Goal: Use online tool/utility: Use online tool/utility

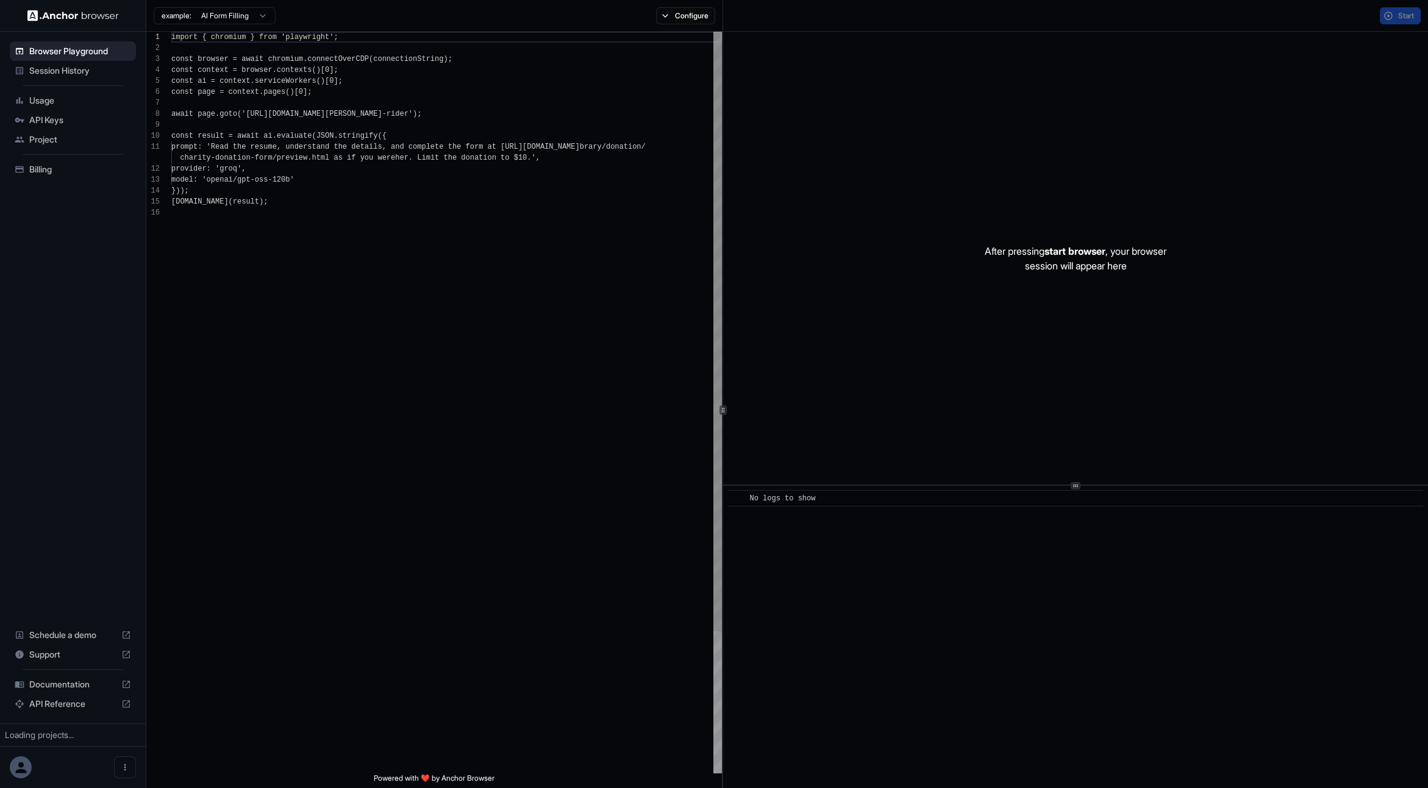
scroll to position [110, 0]
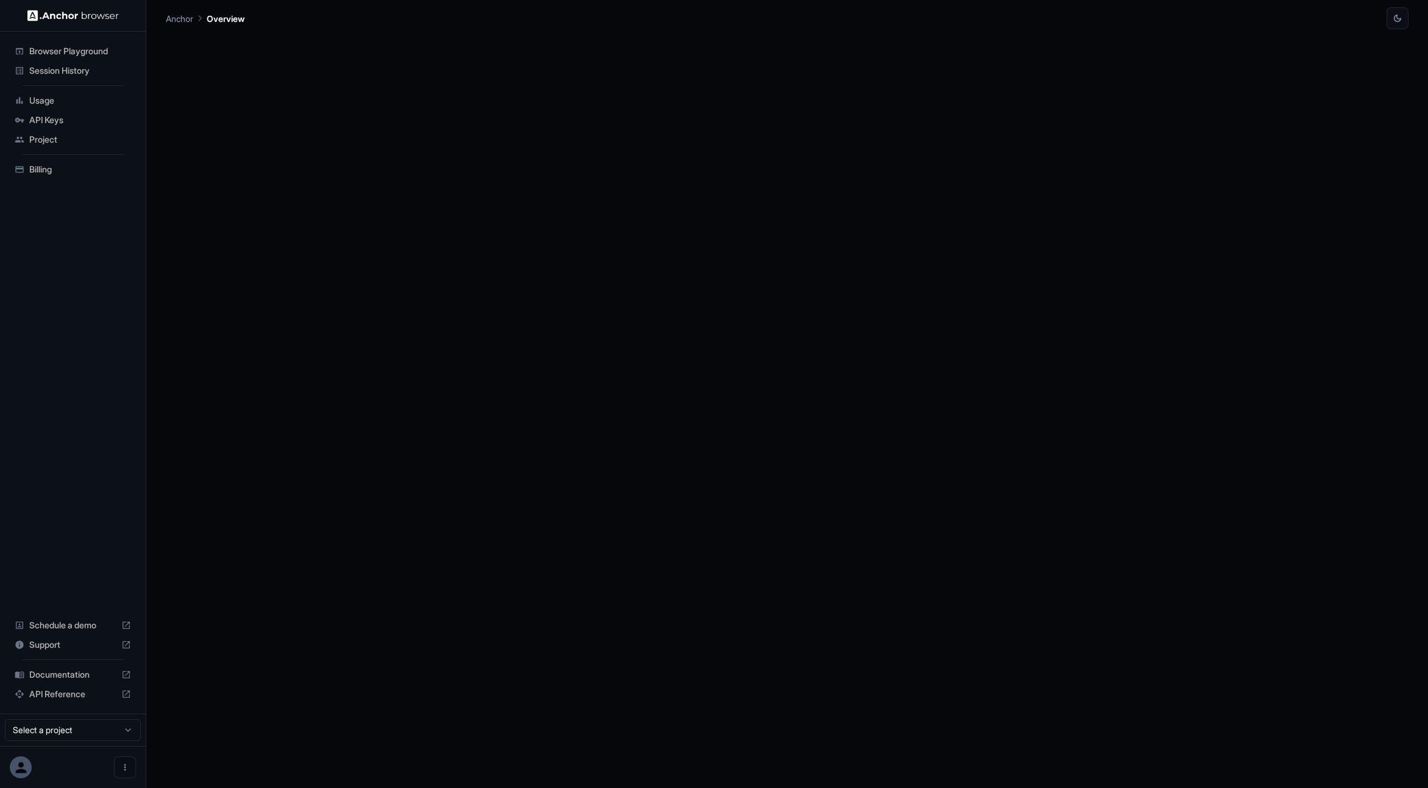
click at [434, 194] on div at bounding box center [787, 408] width 1243 height 759
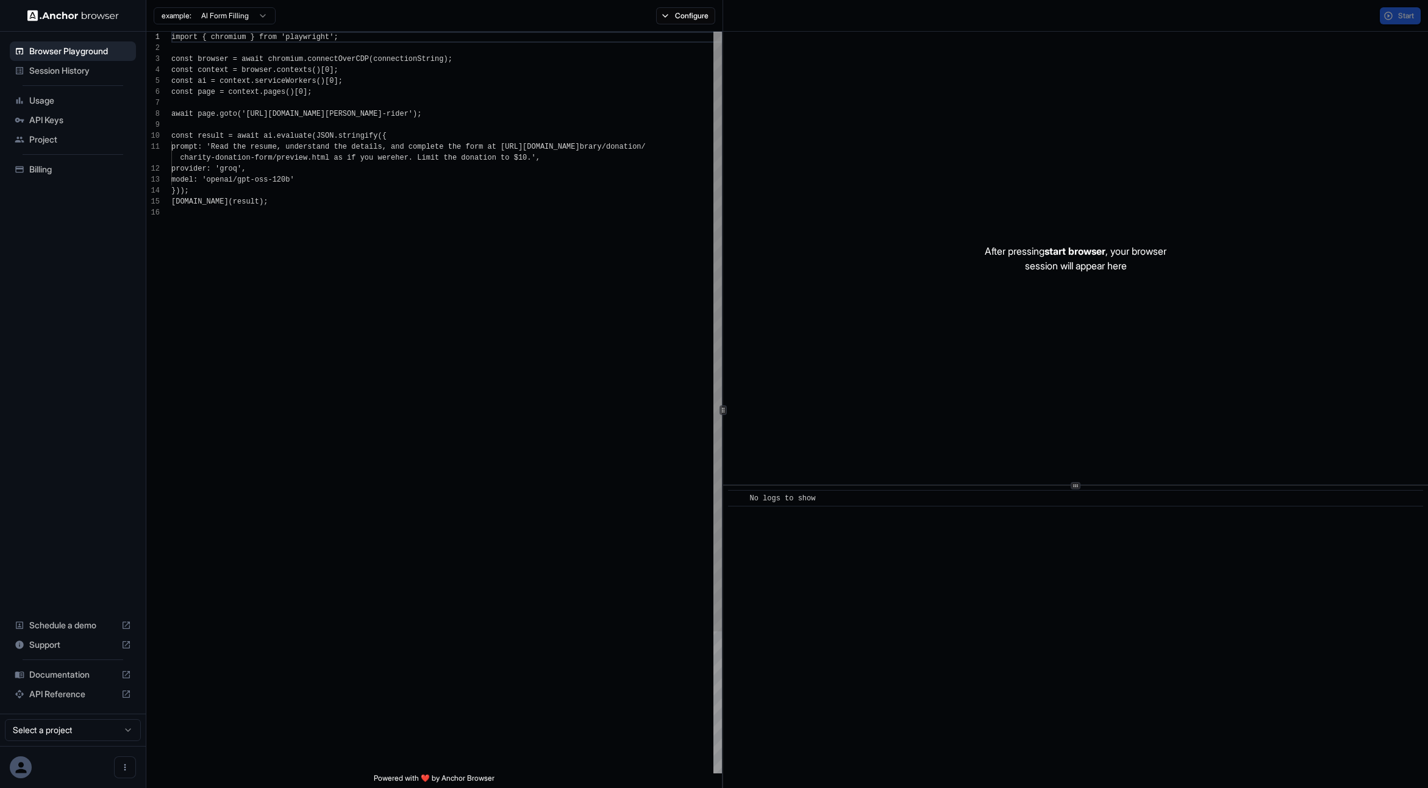
scroll to position [110, 0]
click at [361, 238] on div "import { chromium } from 'playwright' ; const browser = await chromium . connec…" at bounding box center [446, 491] width 551 height 918
click at [336, 213] on div "import { chromium } from 'playwright' ; const browser = await chromium . connec…" at bounding box center [446, 491] width 551 height 918
click at [329, 172] on div "import { chromium } from 'playwright' ; const browser = await chromium . connec…" at bounding box center [446, 491] width 551 height 918
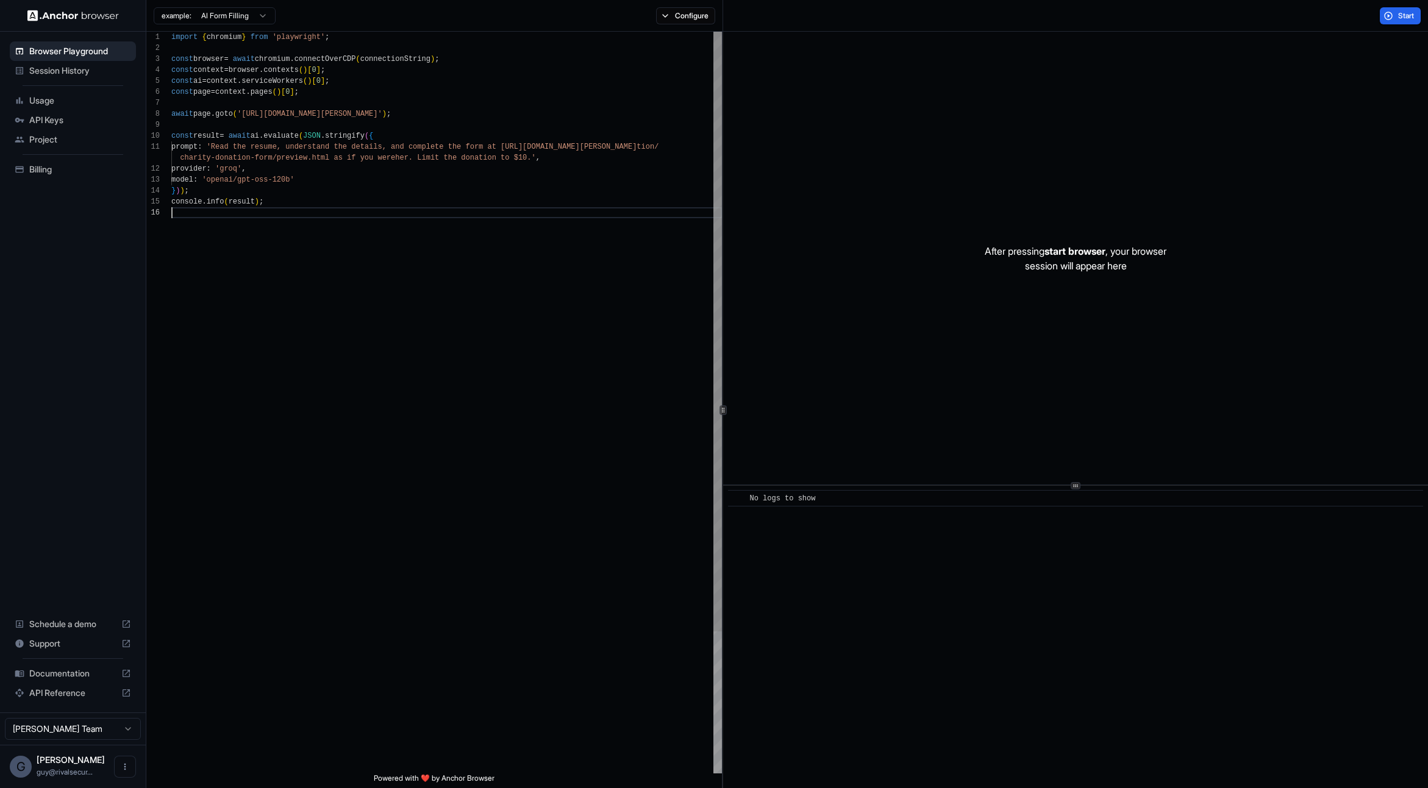
scroll to position [22, 0]
click at [558, 448] on div "import { chromium } from 'playwright' ; const browser = await chromium . connec…" at bounding box center [446, 491] width 551 height 918
click at [359, 112] on div "import { chromium } from 'playwright' ; const browser = await chromium . connec…" at bounding box center [446, 491] width 551 height 918
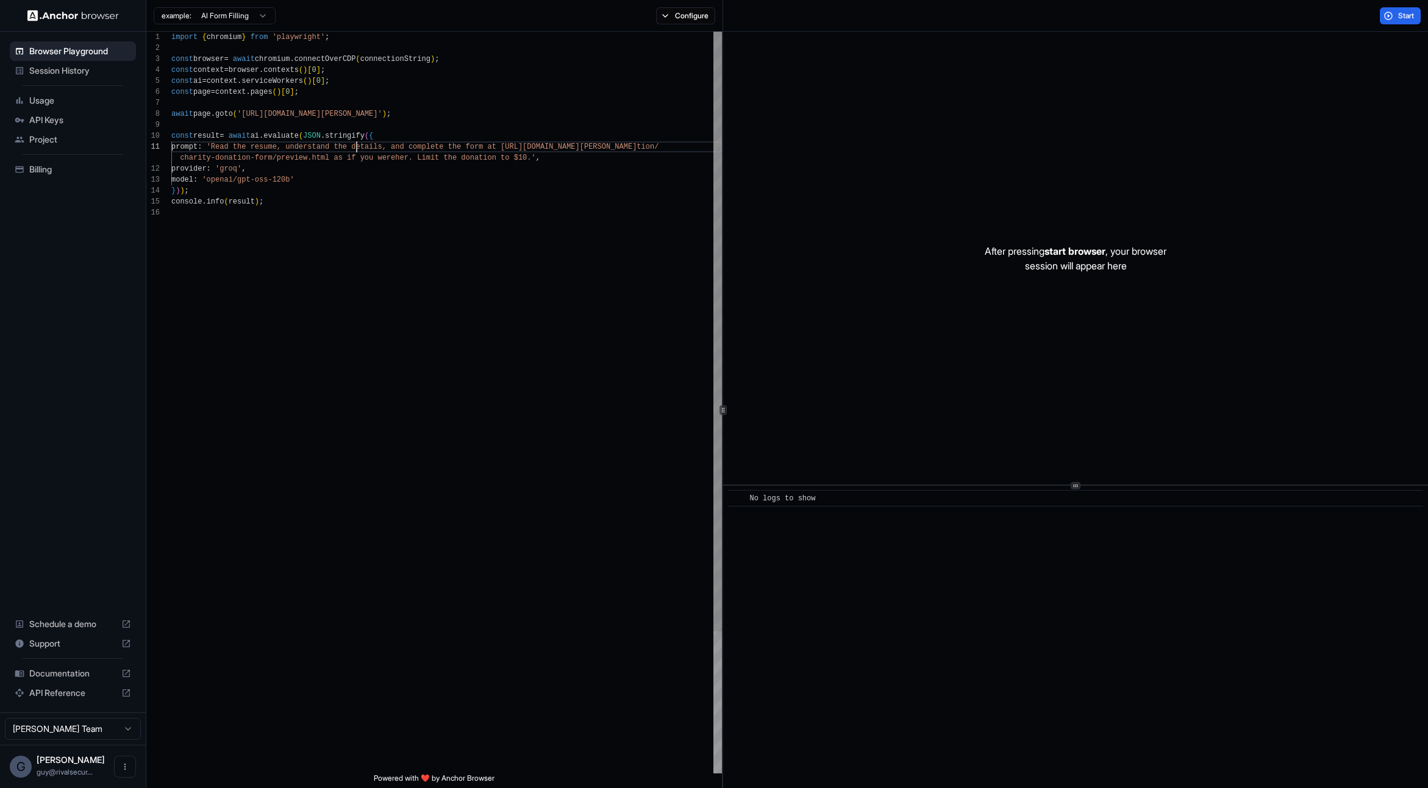
click at [355, 151] on div "import { chromium } from 'playwright' ; const browser = await chromium . connec…" at bounding box center [446, 491] width 551 height 918
click at [366, 215] on div "import { chromium } from 'playwright' ; const browser = await chromium . connec…" at bounding box center [446, 491] width 551 height 918
click at [302, 141] on div "import { chromium } from 'playwright' ; const browser = await chromium . connec…" at bounding box center [446, 491] width 551 height 918
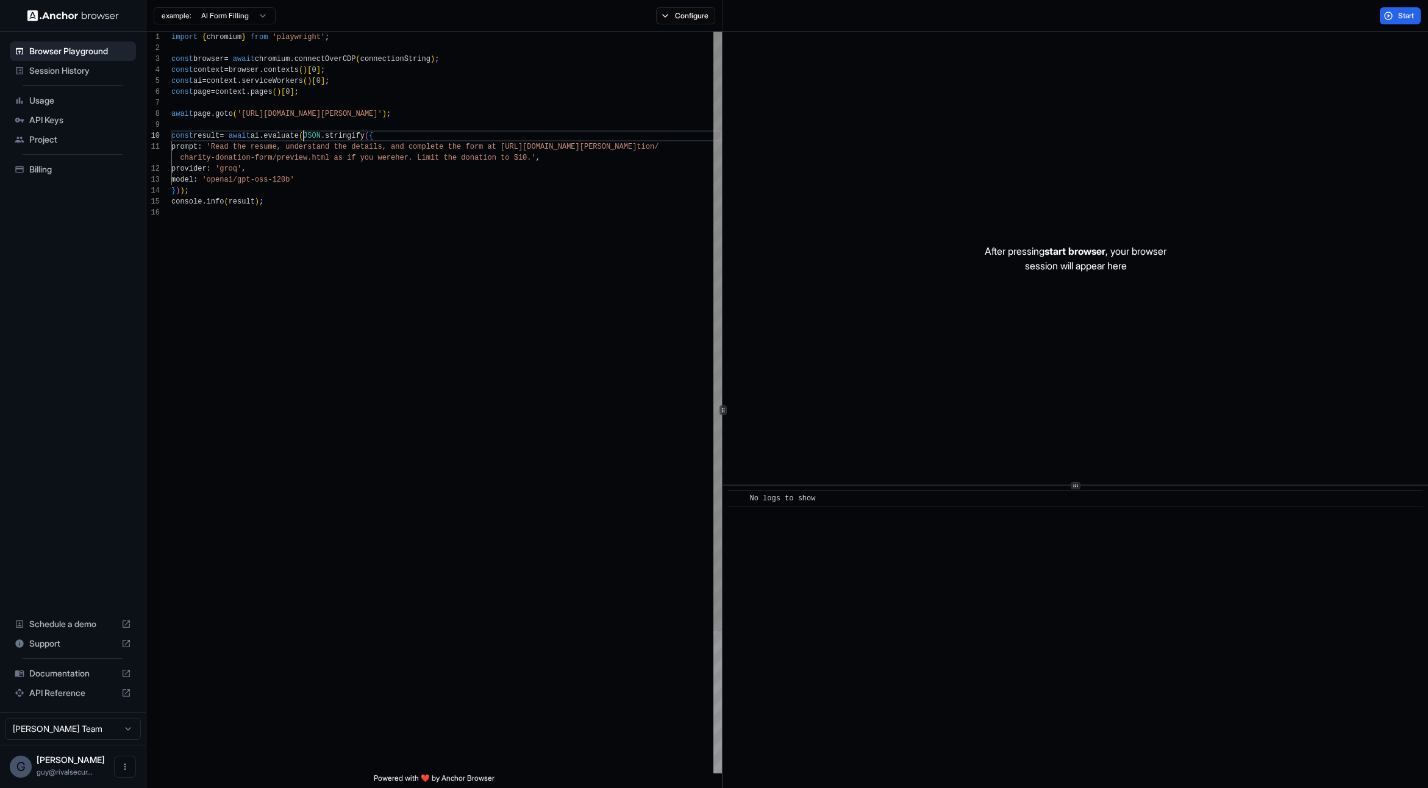
click at [312, 249] on div "import { chromium } from 'playwright' ; const browser = await chromium . connec…" at bounding box center [446, 491] width 551 height 918
click at [352, 234] on div "import { chromium } from 'playwright' ; const browser = await chromium . connec…" at bounding box center [446, 491] width 551 height 918
click at [1072, 255] on span "start browser" at bounding box center [1075, 251] width 61 height 12
click at [1016, 259] on p "After pressing start browser , your browser session will appear here" at bounding box center [1076, 258] width 182 height 29
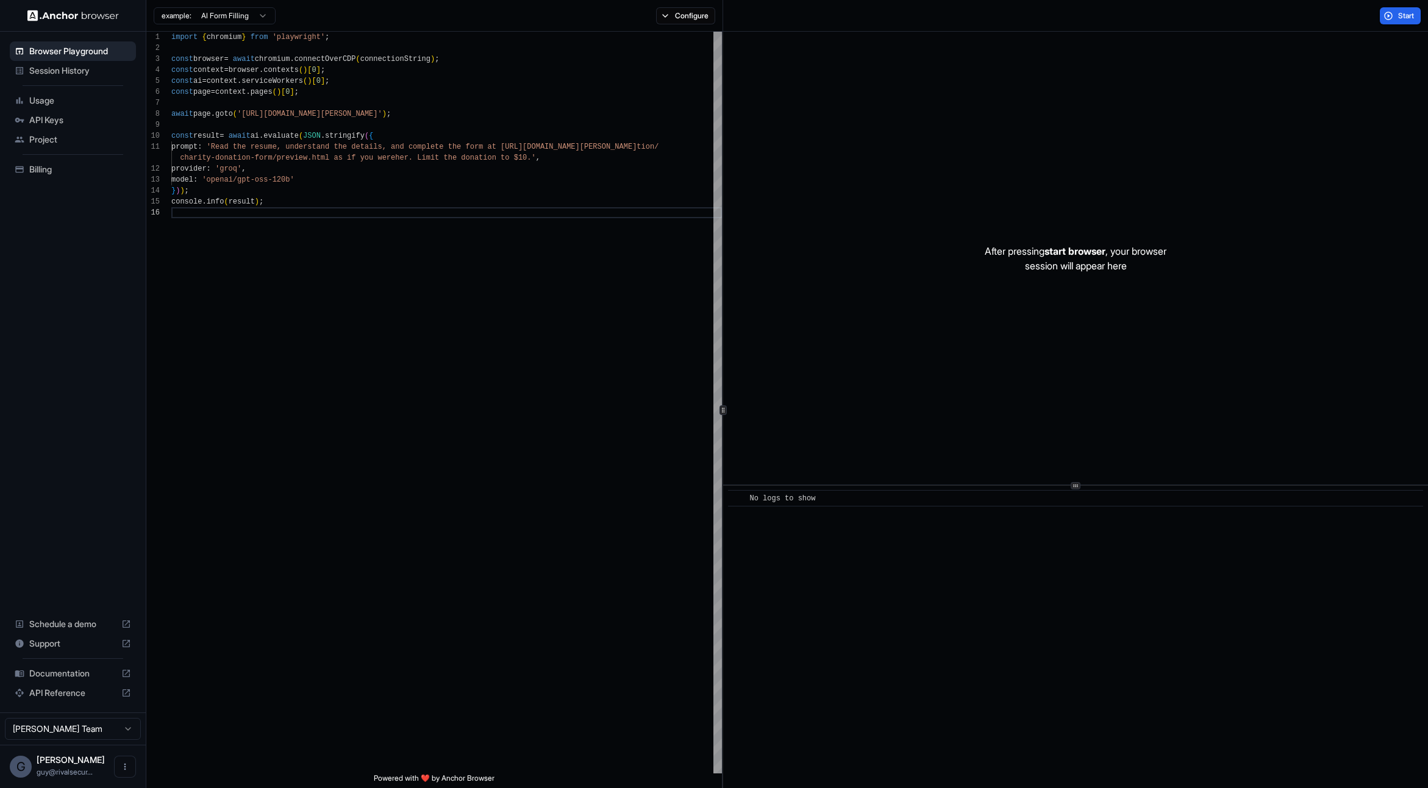
click at [1016, 259] on p "After pressing start browser , your browser session will appear here" at bounding box center [1076, 258] width 182 height 29
click at [952, 266] on div "After pressing start browser , your browser session will appear here" at bounding box center [1075, 258] width 705 height 453
click at [332, 228] on div "import { chromium } from 'playwright' ; const browser = await chromium . connec…" at bounding box center [446, 491] width 551 height 918
click at [211, 20] on html "Browser Playground Session History Usage API Keys Project Billing Schedule a de…" at bounding box center [714, 394] width 1428 height 788
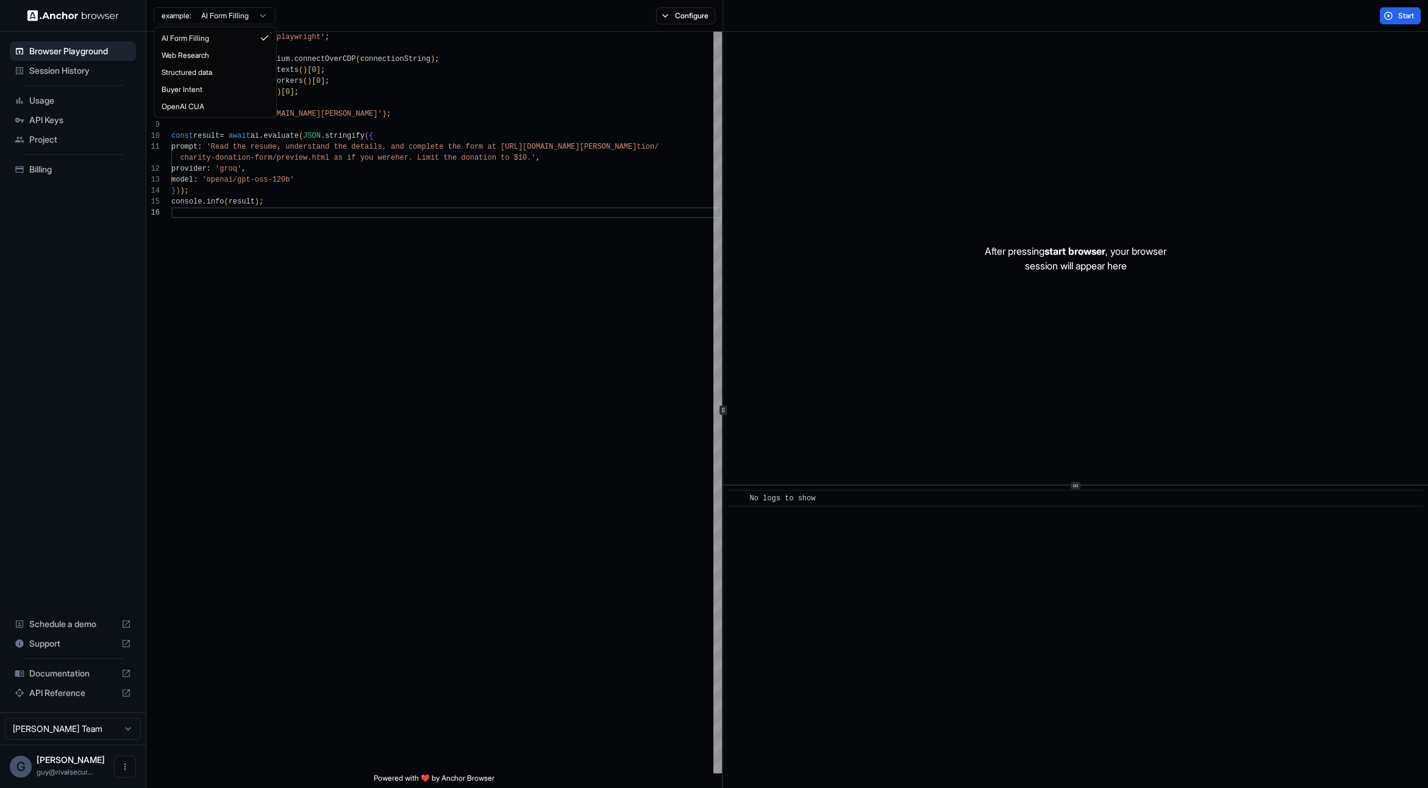
scroll to position [0, 0]
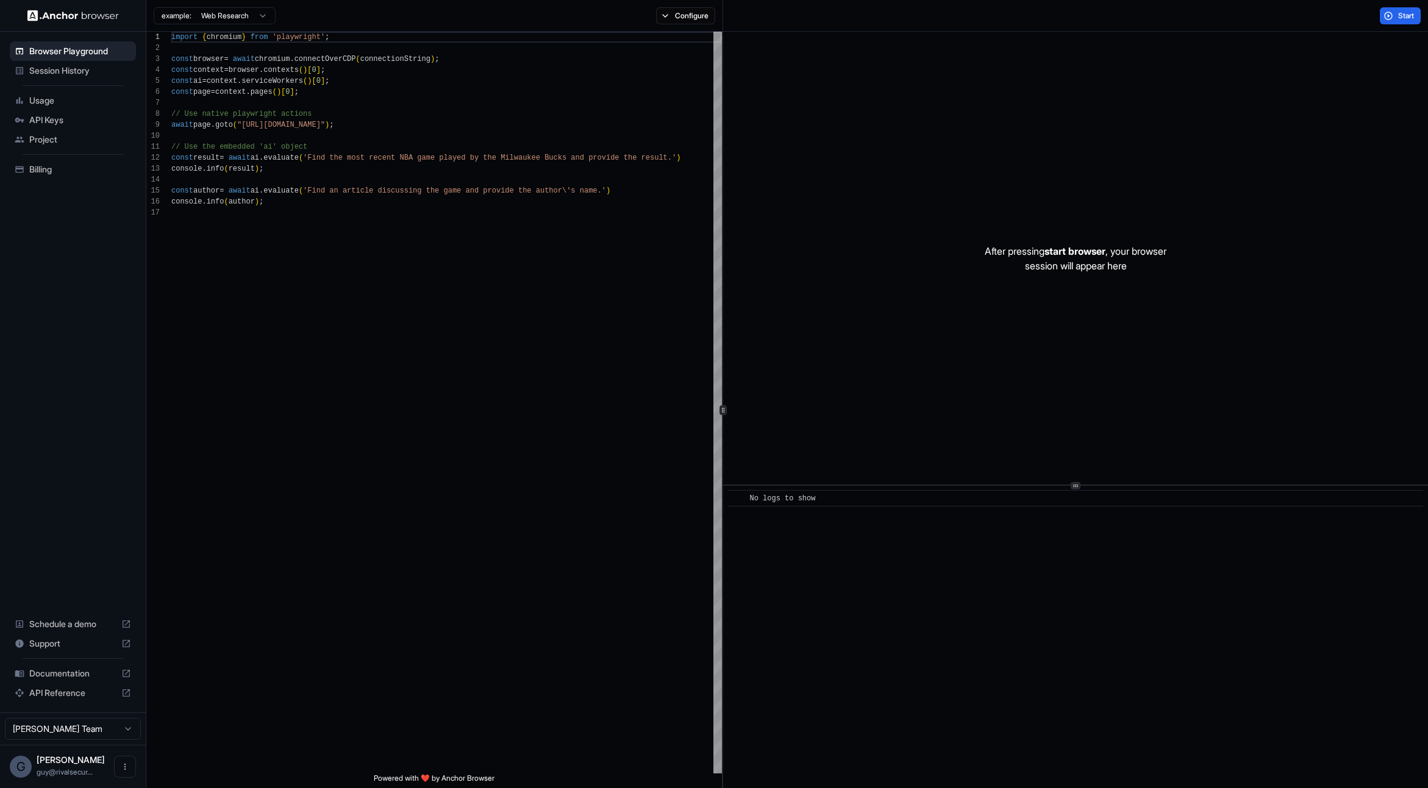
click at [238, 26] on div "example: Web Research" at bounding box center [210, 16] width 129 height 22
click at [237, 13] on html "Browser Playground Session History Usage API Keys Project Billing Schedule a de…" at bounding box center [714, 394] width 1428 height 788
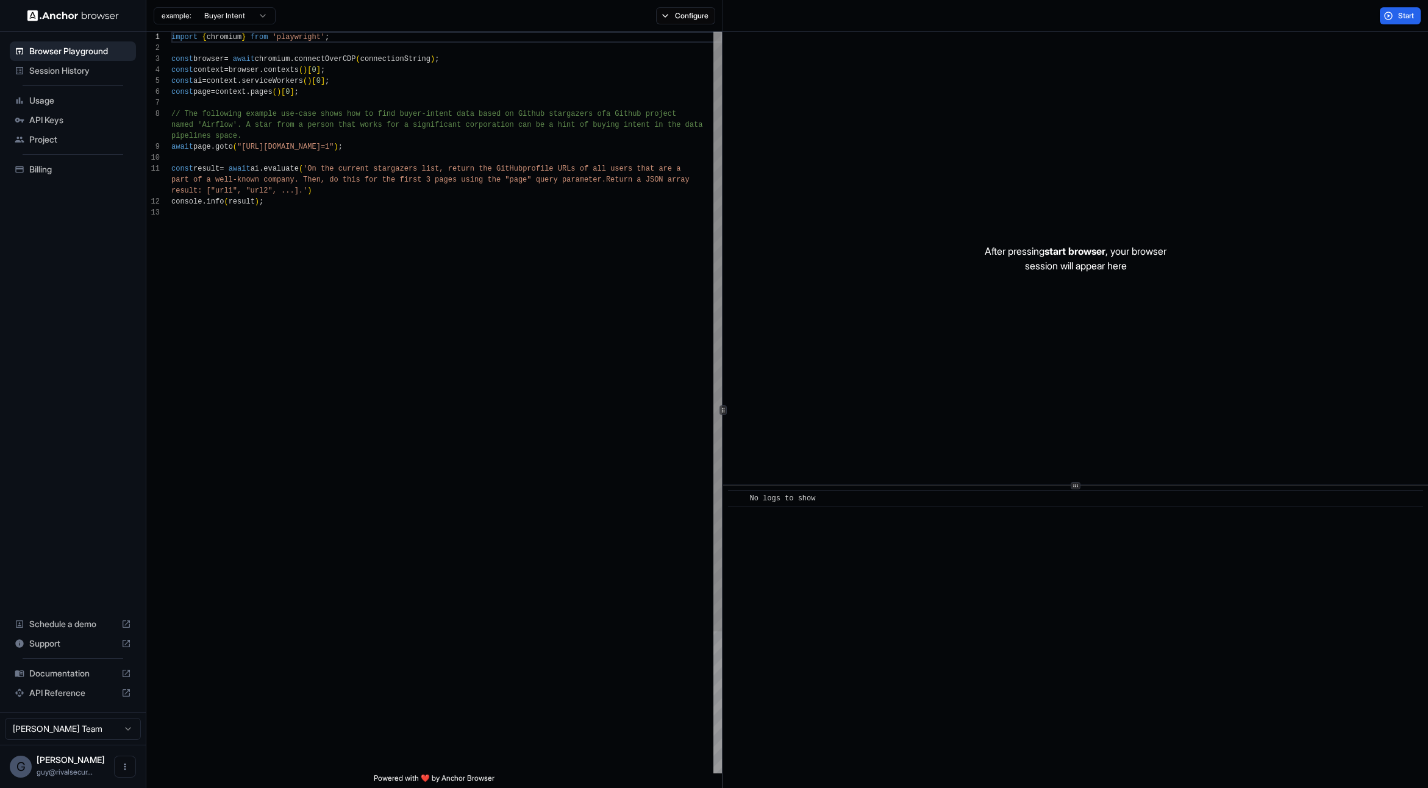
click at [225, 112] on div "import { chromium } from 'playwright' ; const browser = await chromium . connec…" at bounding box center [446, 491] width 551 height 918
click at [268, 218] on div "import { chromium } from 'playwright' ; const browser = await chromium . connec…" at bounding box center [446, 491] width 551 height 918
type textarea "**********"
click at [305, 232] on div "import { chromium } from 'playwright' ; const browser = await chromium . connec…" at bounding box center [446, 491] width 551 height 918
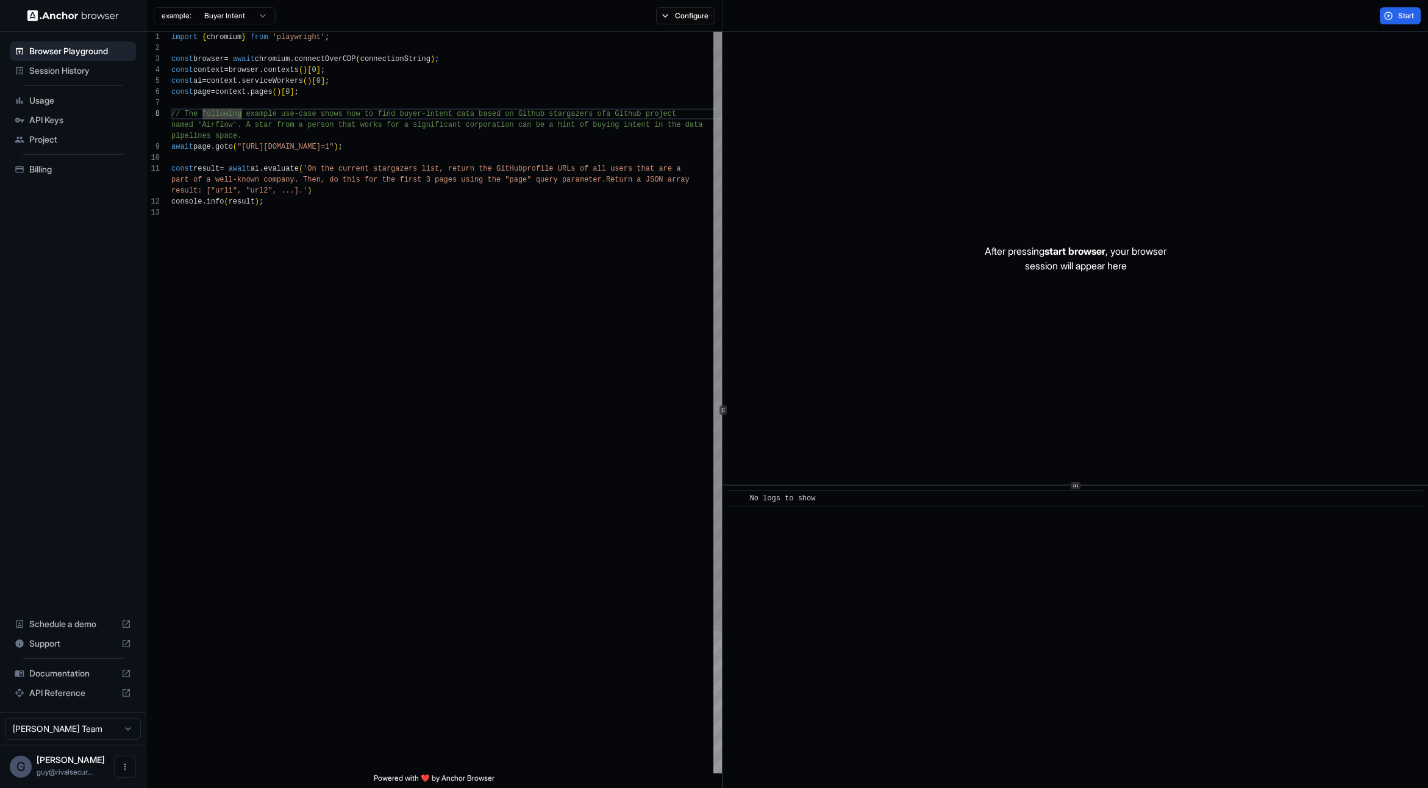
scroll to position [66, 0]
